Goal: Check status: Check status

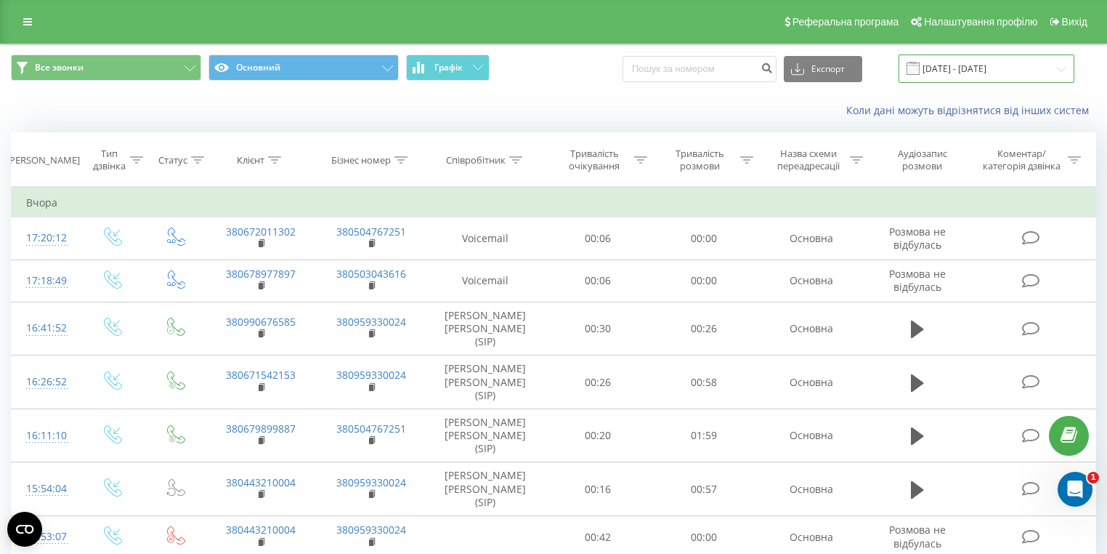
click at [997, 70] on input "20.08.2025 - 20.08.2025" at bounding box center [987, 68] width 176 height 28
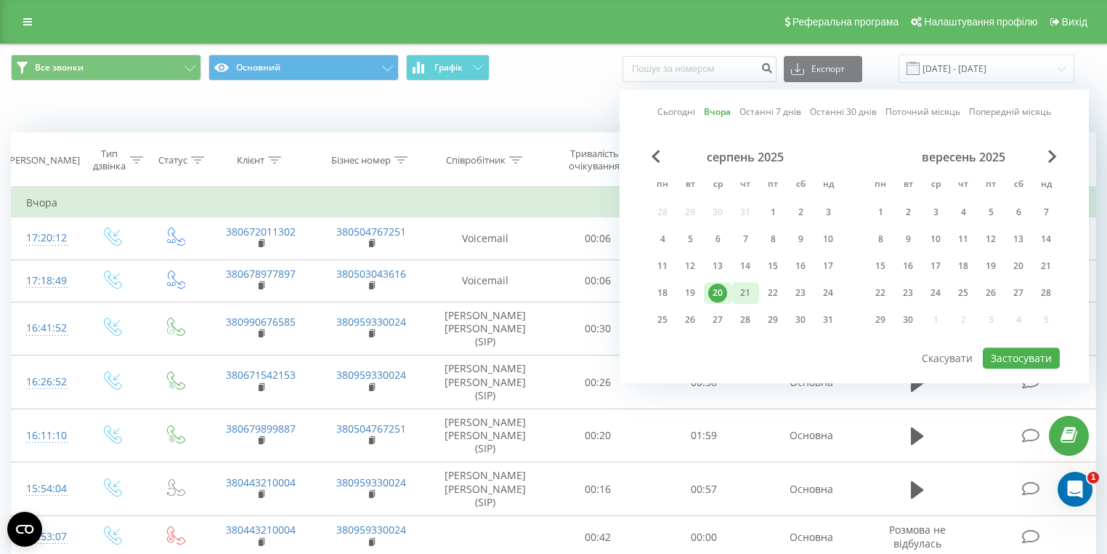
click at [734, 291] on div "21" at bounding box center [746, 293] width 28 height 22
click at [714, 288] on div "20" at bounding box center [717, 292] width 19 height 19
click at [1019, 350] on button "Застосувати" at bounding box center [1021, 357] width 77 height 21
type input "[DATE] - [DATE]"
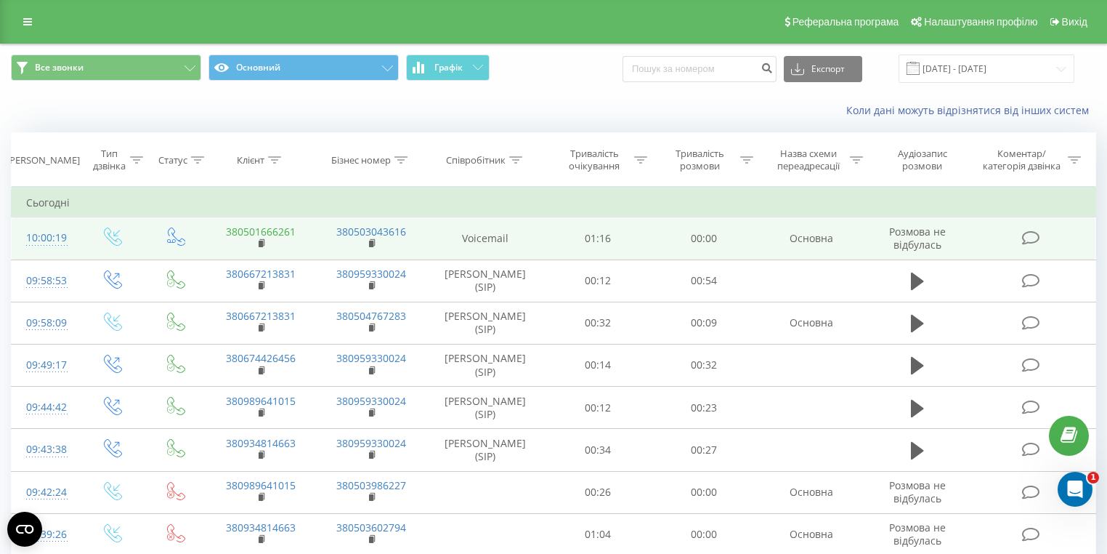
click at [262, 227] on link "380501666261" at bounding box center [261, 231] width 70 height 14
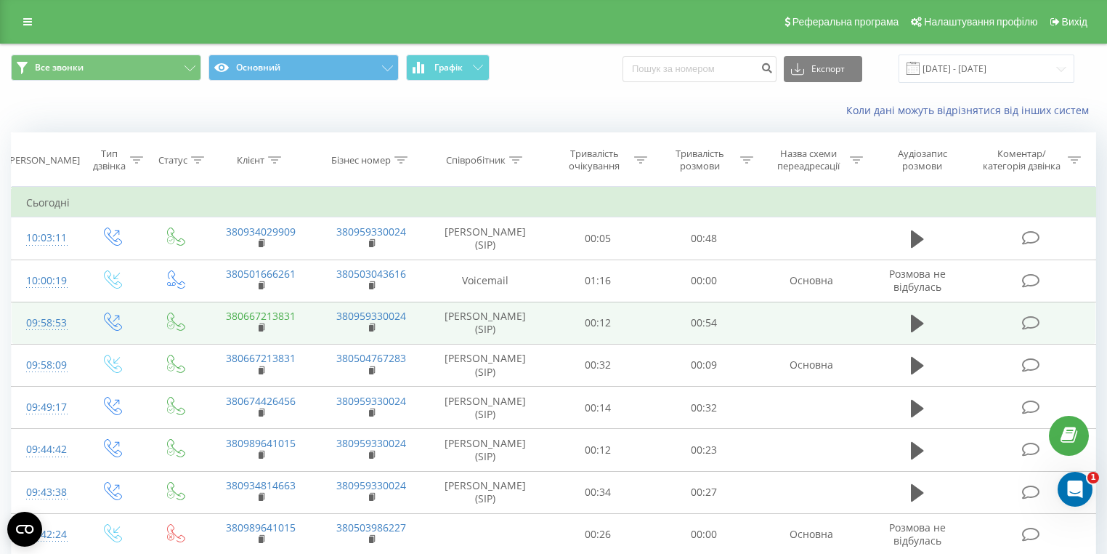
click at [289, 318] on link "380667213831" at bounding box center [261, 316] width 70 height 14
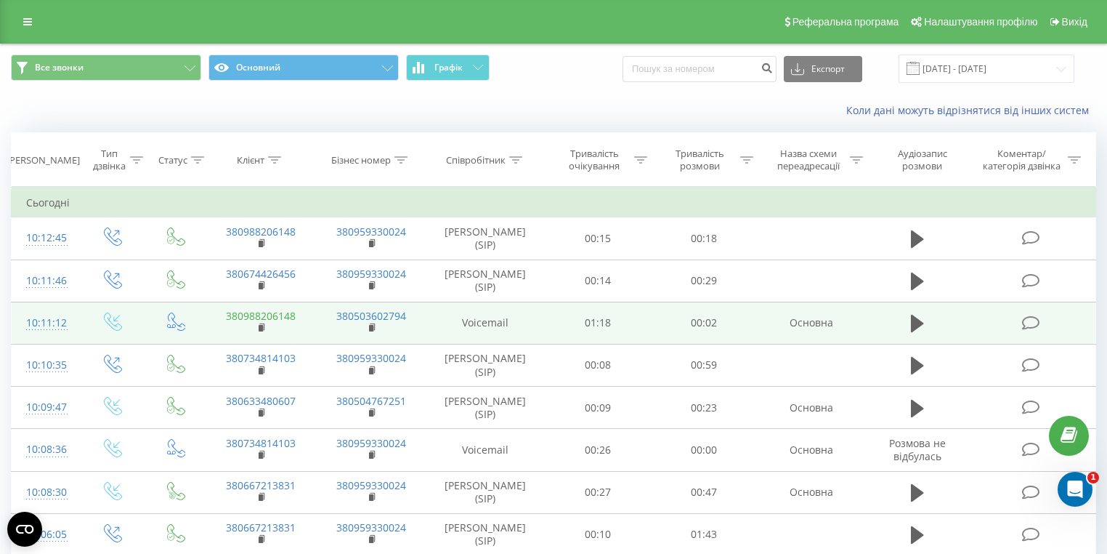
click at [287, 310] on link "380988206148" at bounding box center [261, 316] width 70 height 14
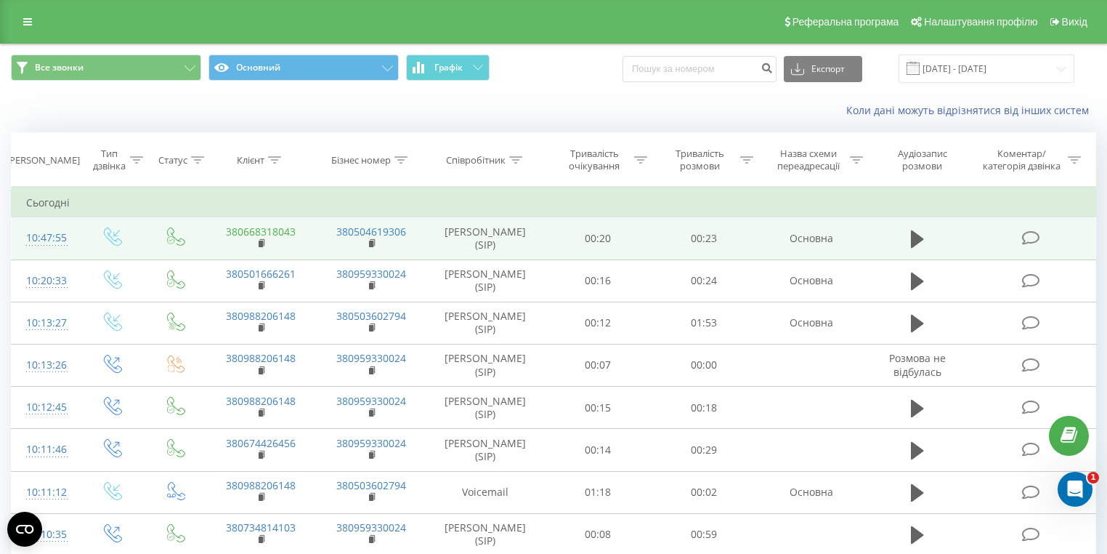
click at [288, 226] on link "380668318043" at bounding box center [261, 231] width 70 height 14
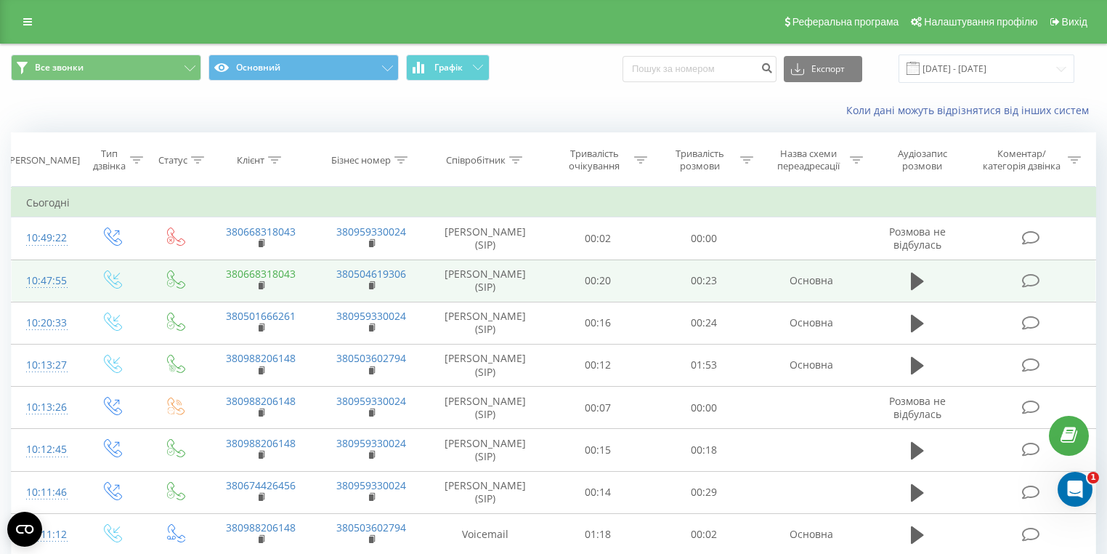
click at [282, 273] on link "380668318043" at bounding box center [261, 274] width 70 height 14
